Goal: Transaction & Acquisition: Purchase product/service

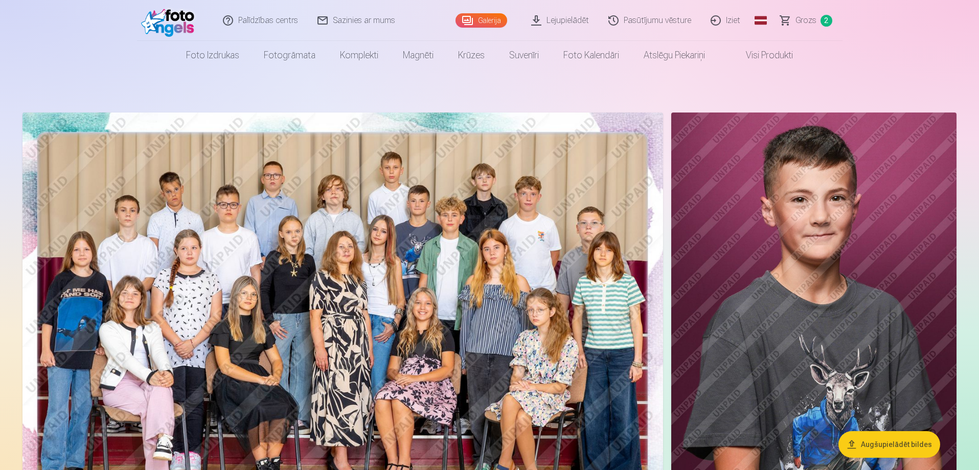
click at [805, 17] on span "Grozs" at bounding box center [805, 20] width 21 height 12
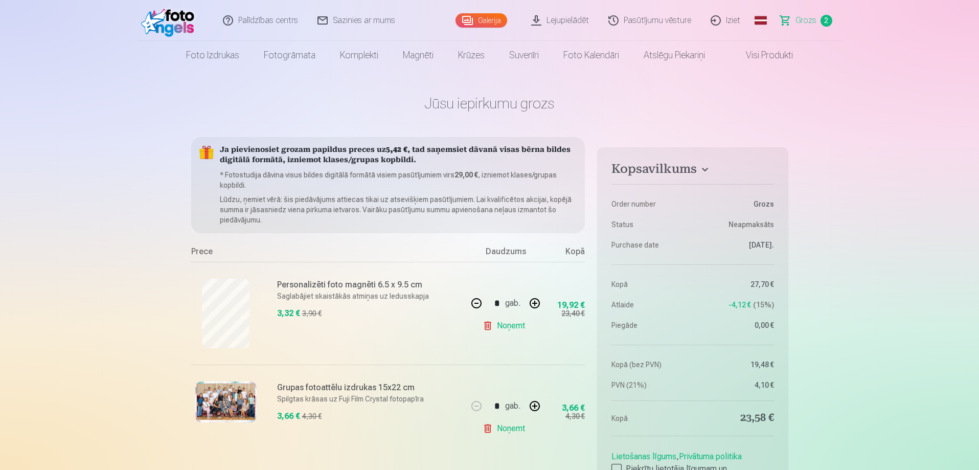
scroll to position [51, 0]
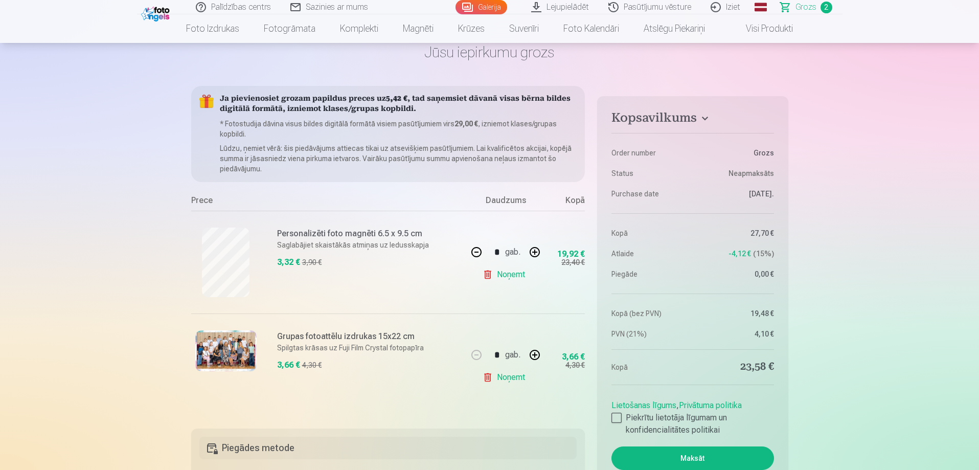
click at [736, 8] on link "Iziet" at bounding box center [725, 7] width 49 height 14
